Goal: Download file/media

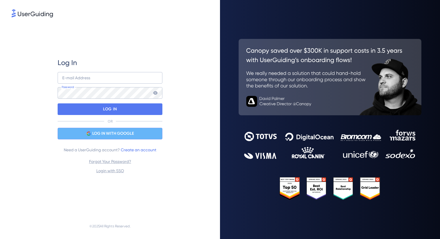
click at [140, 136] on div "LOG IN WITH GOOGLE" at bounding box center [110, 134] width 105 height 12
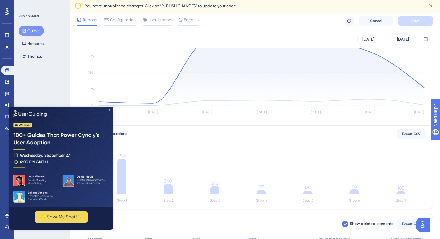
scroll to position [248, 0]
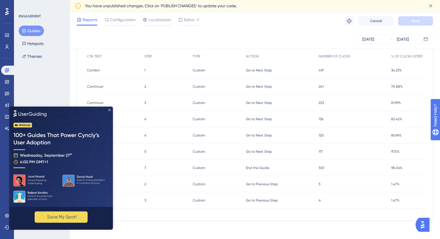
click at [110, 110] on icon "Close Preview" at bounding box center [109, 110] width 2 height 2
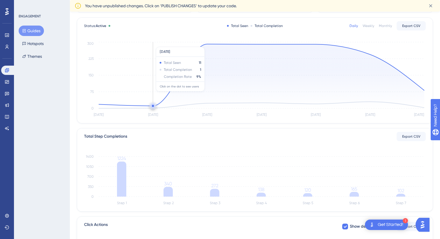
scroll to position [0, 0]
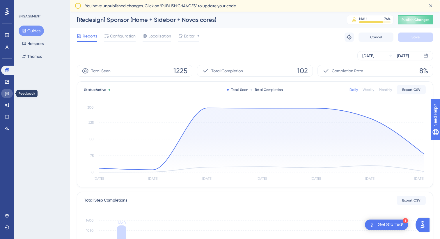
click at [7, 93] on icon at bounding box center [7, 94] width 4 height 4
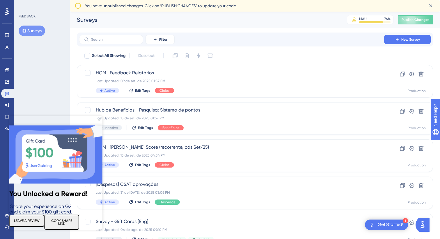
click at [99, 119] on icon "Close Preview" at bounding box center [99, 120] width 2 height 2
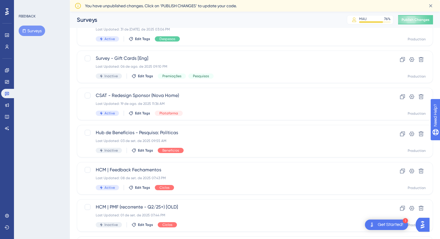
scroll to position [154, 0]
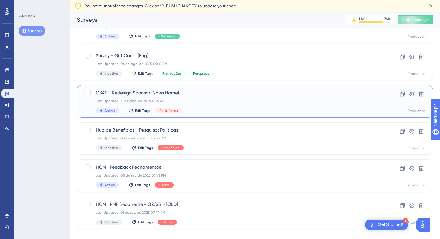
click at [198, 94] on span "CSAT - Redesign Sponsor (Nova Home)" at bounding box center [232, 93] width 272 height 7
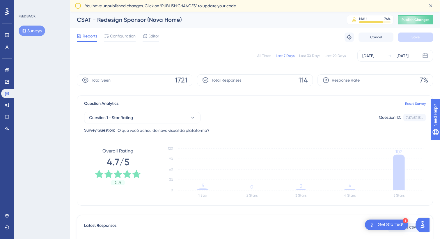
click at [268, 56] on div "All Times" at bounding box center [264, 55] width 14 height 5
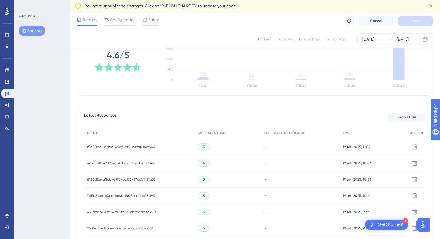
scroll to position [124, 0]
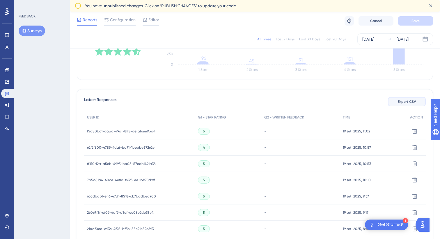
click at [398, 103] on span "Export CSV" at bounding box center [406, 101] width 18 height 5
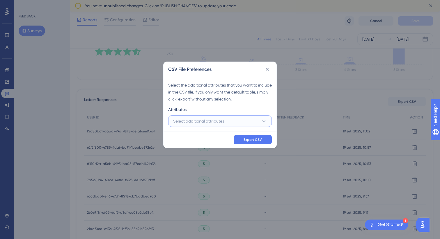
click at [248, 119] on button "Select additional attributes" at bounding box center [220, 121] width 104 height 12
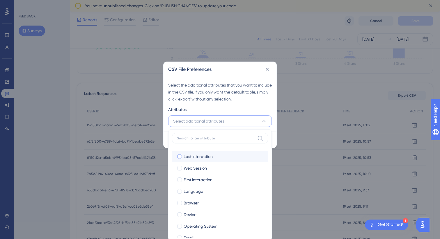
scroll to position [21, 0]
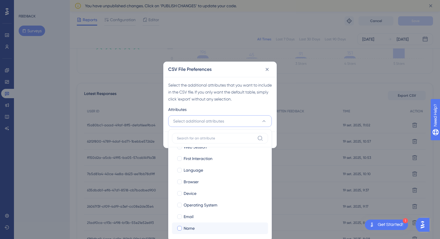
click at [180, 230] on div at bounding box center [179, 228] width 5 height 5
checkbox input "true"
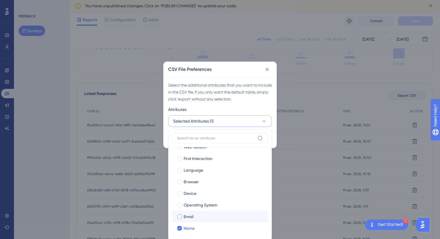
click at [179, 219] on div at bounding box center [179, 217] width 6 height 6
checkbox input "true"
click at [179, 206] on div at bounding box center [179, 205] width 5 height 5
checkbox input "true"
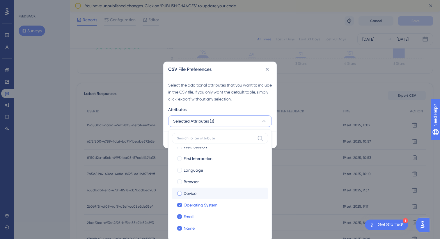
click at [179, 191] on div at bounding box center [179, 194] width 6 height 6
checkbox input "true"
click at [180, 181] on div at bounding box center [179, 182] width 5 height 5
checkbox input "true"
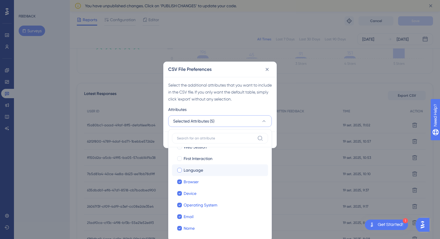
click at [179, 170] on div at bounding box center [179, 170] width 5 height 5
checkbox input "true"
click at [179, 158] on div at bounding box center [179, 158] width 5 height 5
checkbox input "true"
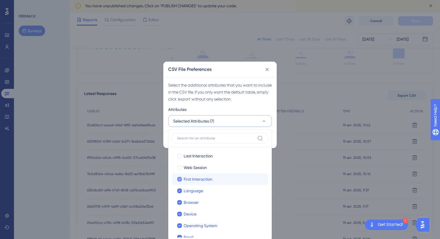
scroll to position [0, 0]
click at [179, 168] on div at bounding box center [179, 168] width 5 height 5
checkbox input "true"
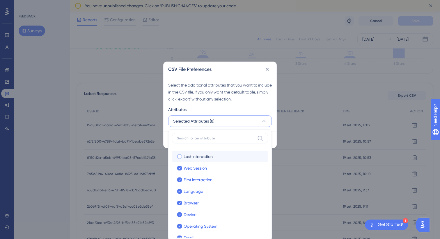
click at [179, 158] on div at bounding box center [179, 156] width 5 height 5
checkbox input "true"
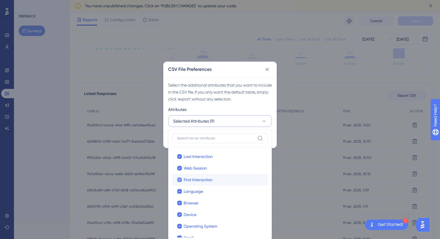
scroll to position [21, 0]
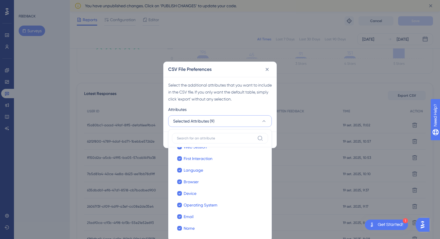
click at [231, 105] on div "Select the additional attributes that you want to include in the CSV file. If y…" at bounding box center [219, 104] width 113 height 55
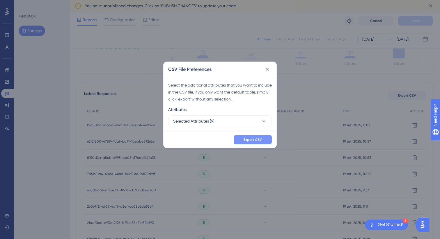
click at [249, 140] on span "Export CSV" at bounding box center [252, 140] width 18 height 5
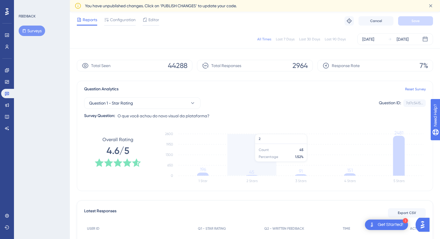
scroll to position [0, 0]
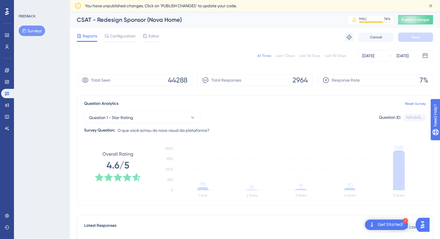
click at [268, 56] on div "All Times" at bounding box center [264, 55] width 14 height 5
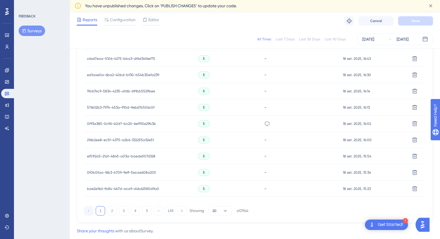
scroll to position [389, 0]
